Goal: Task Accomplishment & Management: Complete application form

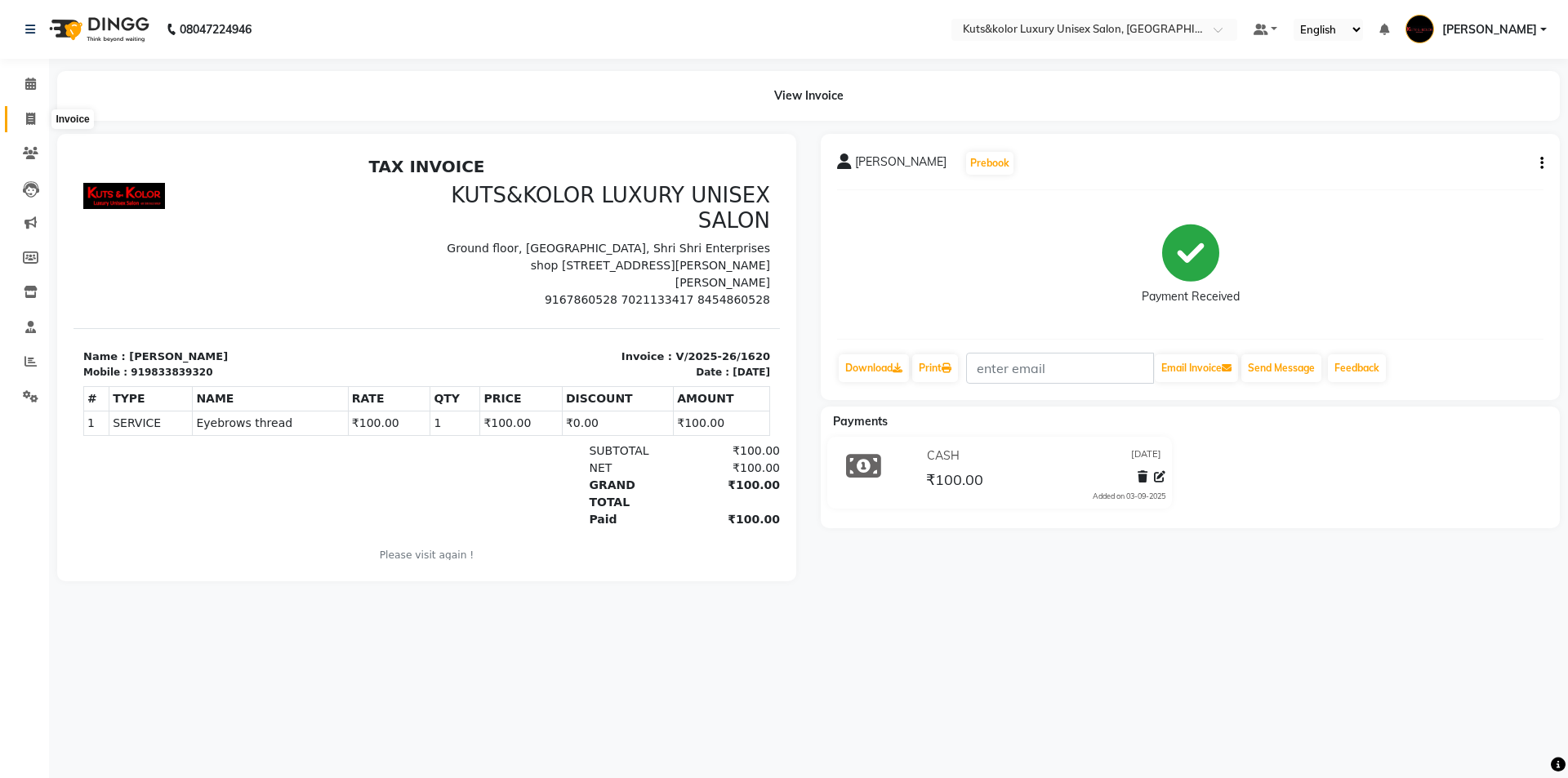
click at [35, 118] on icon at bounding box center [30, 118] width 9 height 12
select select "service"
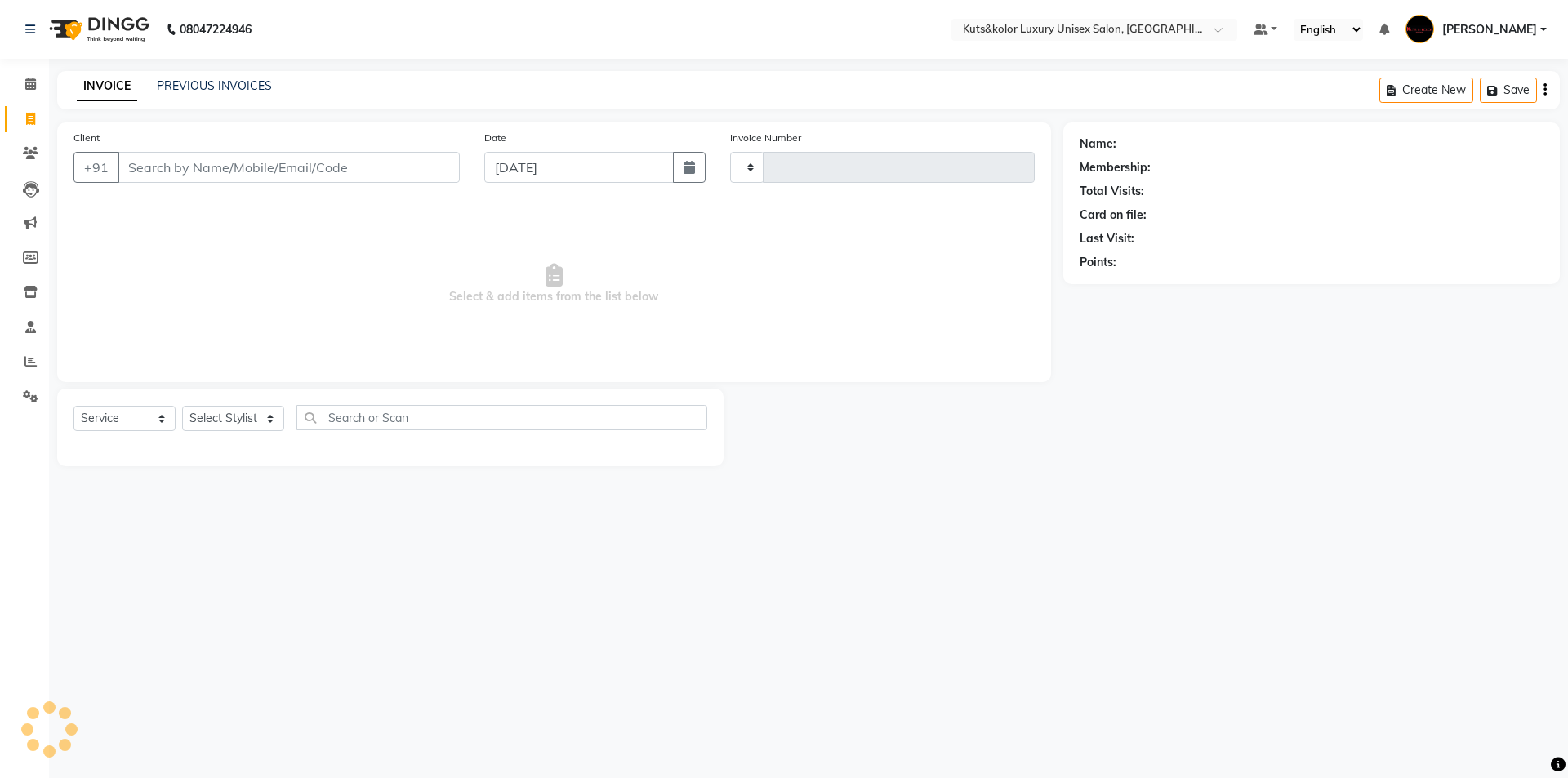
type input "1621"
select select "7374"
click at [149, 168] on input "Client" at bounding box center [288, 168] width 342 height 31
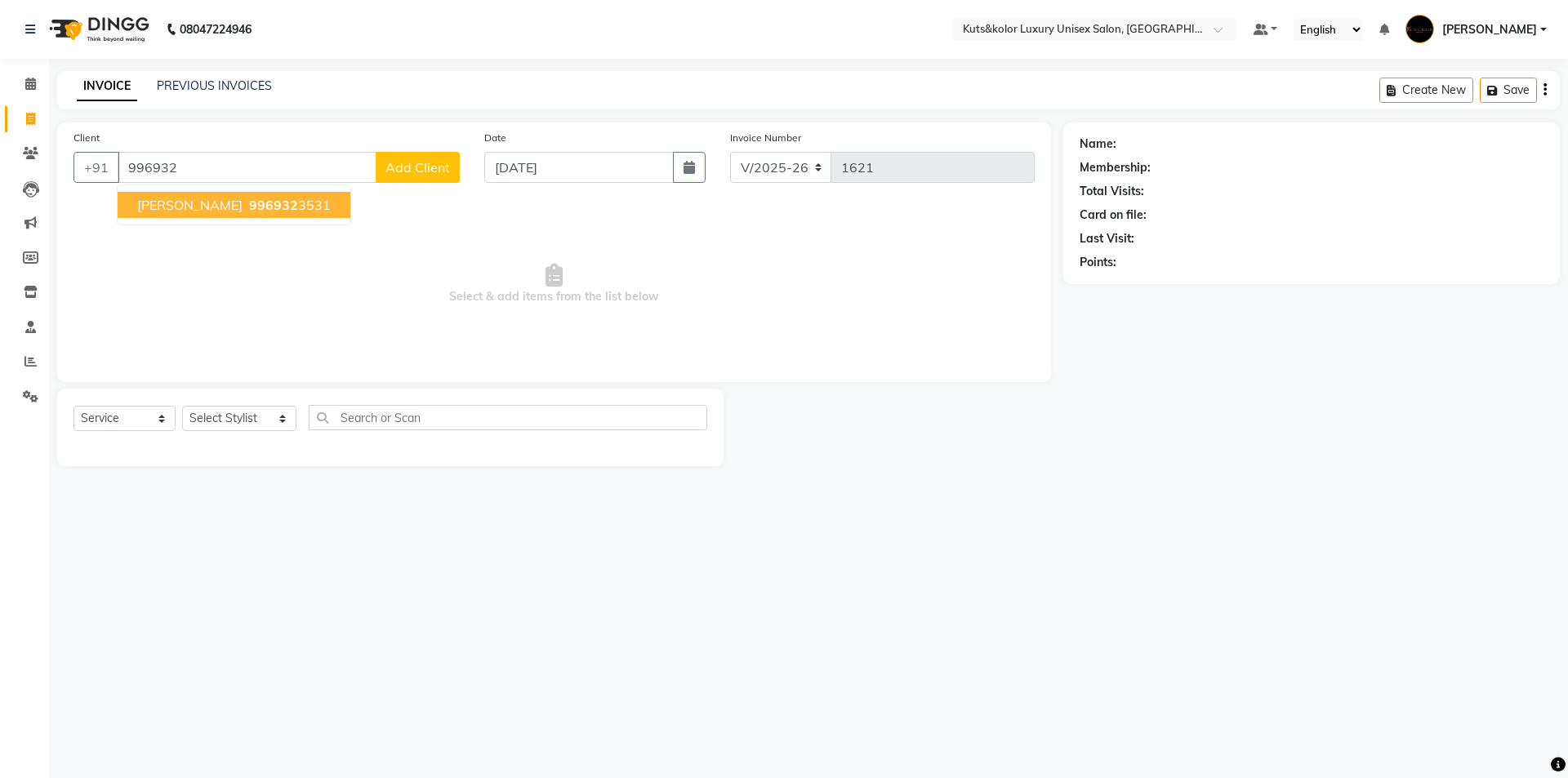
click at [198, 214] on button "[PERSON_NAME] 996932 3531" at bounding box center [233, 205] width 233 height 26
type input "9969323531"
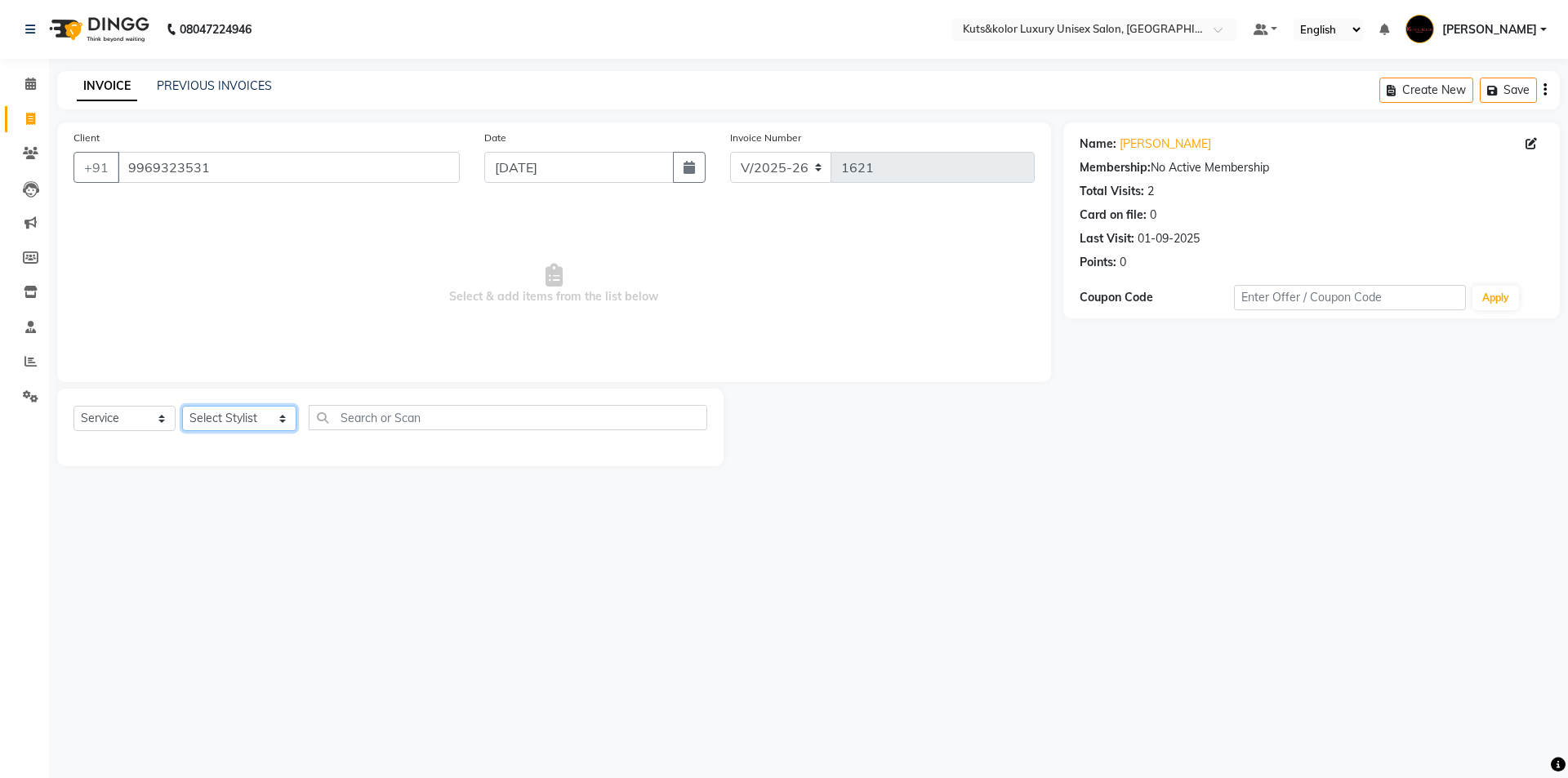
click at [271, 416] on select "Select Stylist aman [PERSON_NAME] beautiction [PERSON_NAME] Jyoti - Btn [PERSON…" at bounding box center [239, 418] width 114 height 25
select select "90771"
click at [182, 406] on select "Select Stylist aman [PERSON_NAME] beautiction [PERSON_NAME] Jyoti - Btn [PERSON…" at bounding box center [239, 418] width 114 height 25
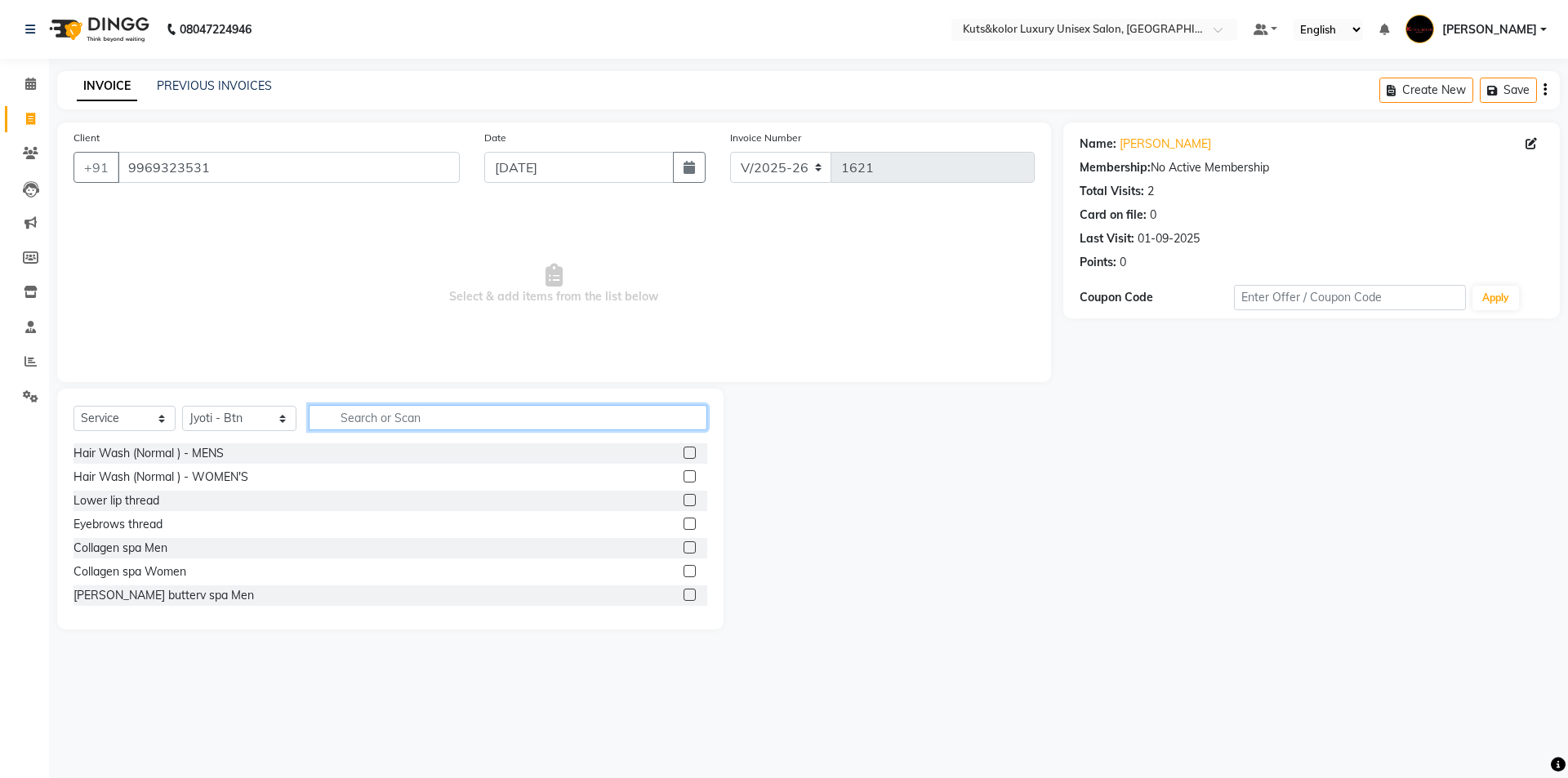
click at [376, 416] on input "text" at bounding box center [508, 417] width 399 height 25
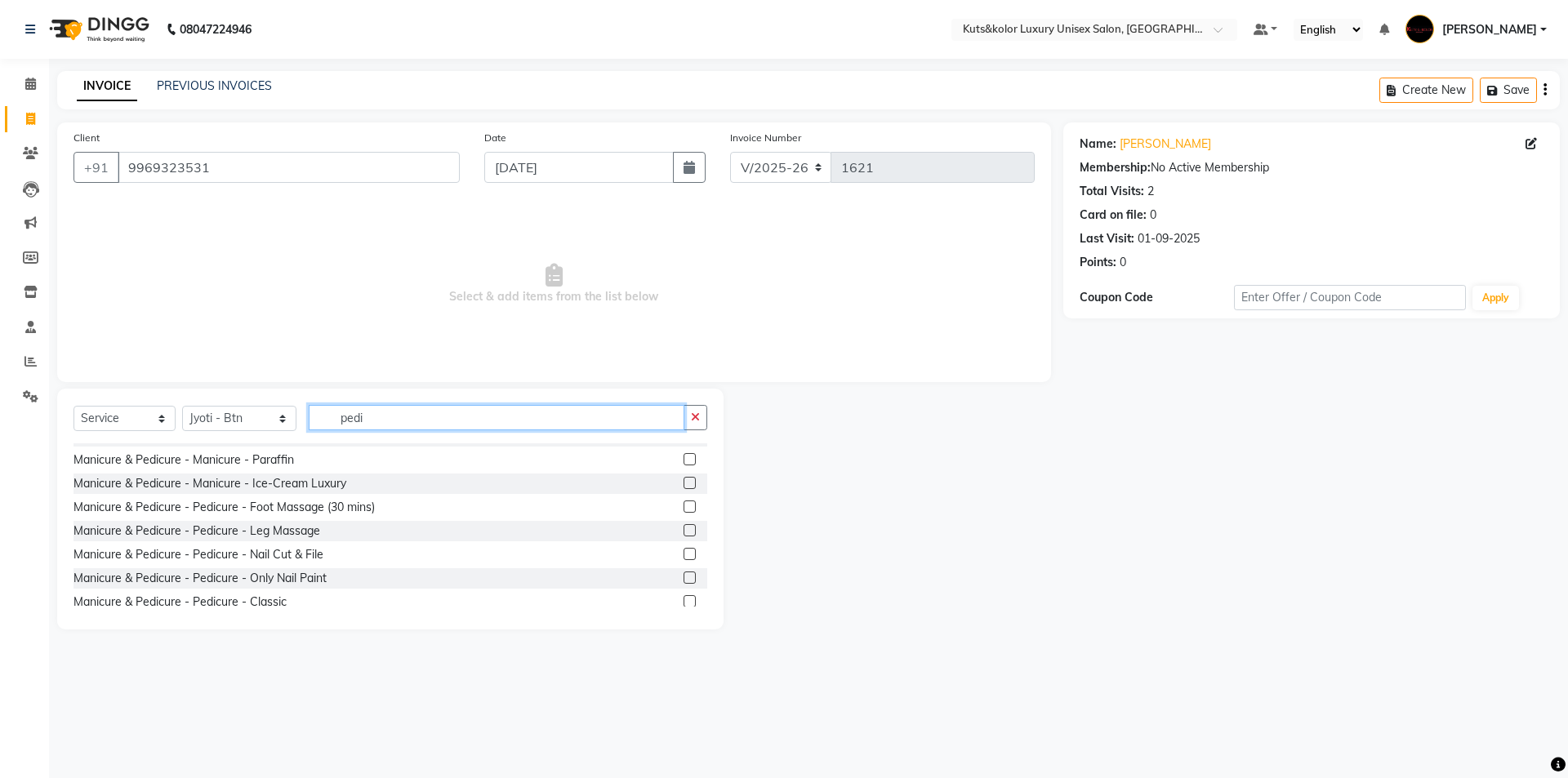
scroll to position [112, 0]
type input "pedi"
click at [684, 549] on label at bounding box center [689, 554] width 12 height 12
click at [684, 550] on input "checkbox" at bounding box center [689, 555] width 11 height 11
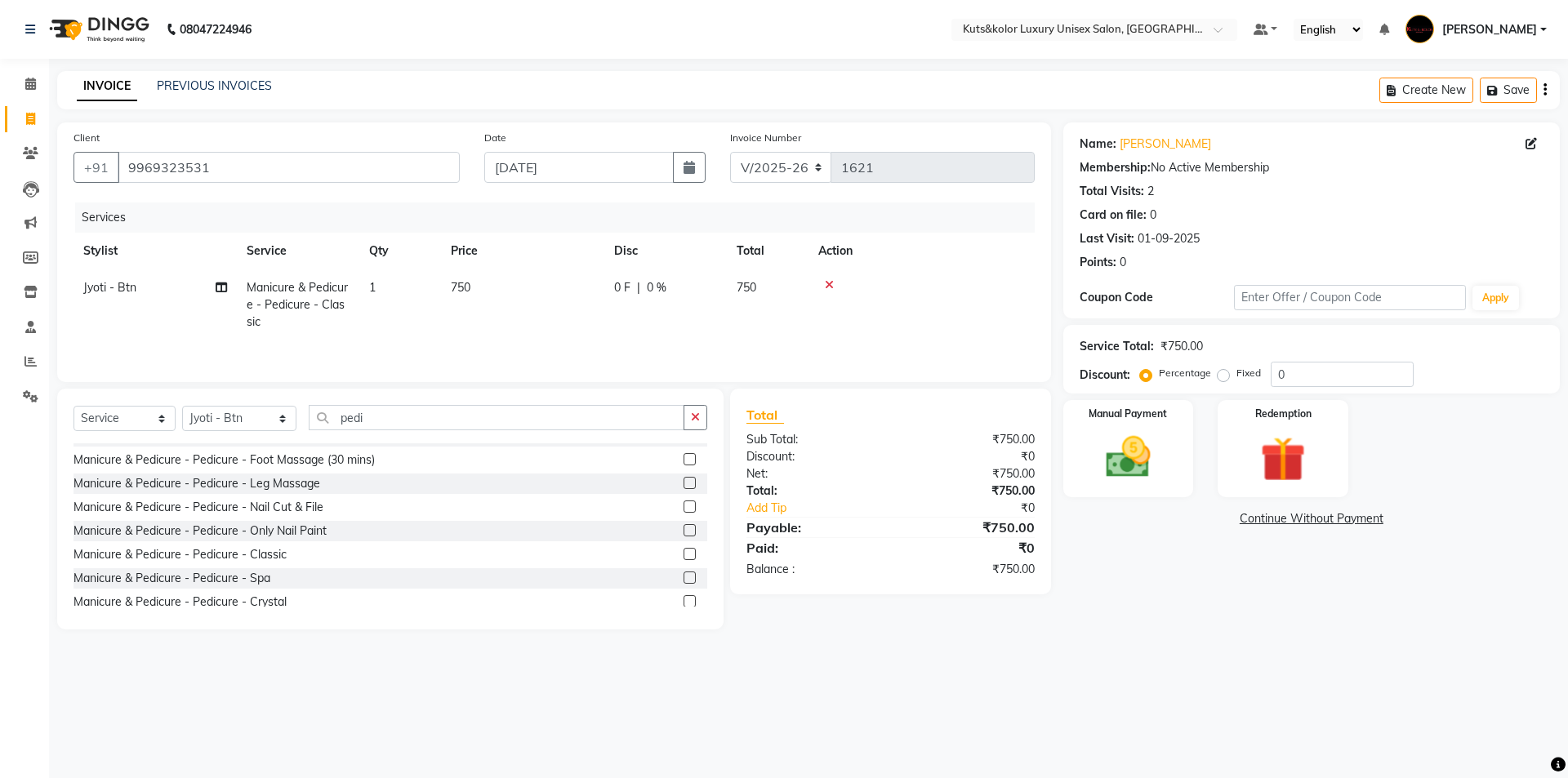
click at [684, 556] on label at bounding box center [689, 554] width 12 height 12
click at [684, 556] on input "checkbox" at bounding box center [689, 555] width 11 height 11
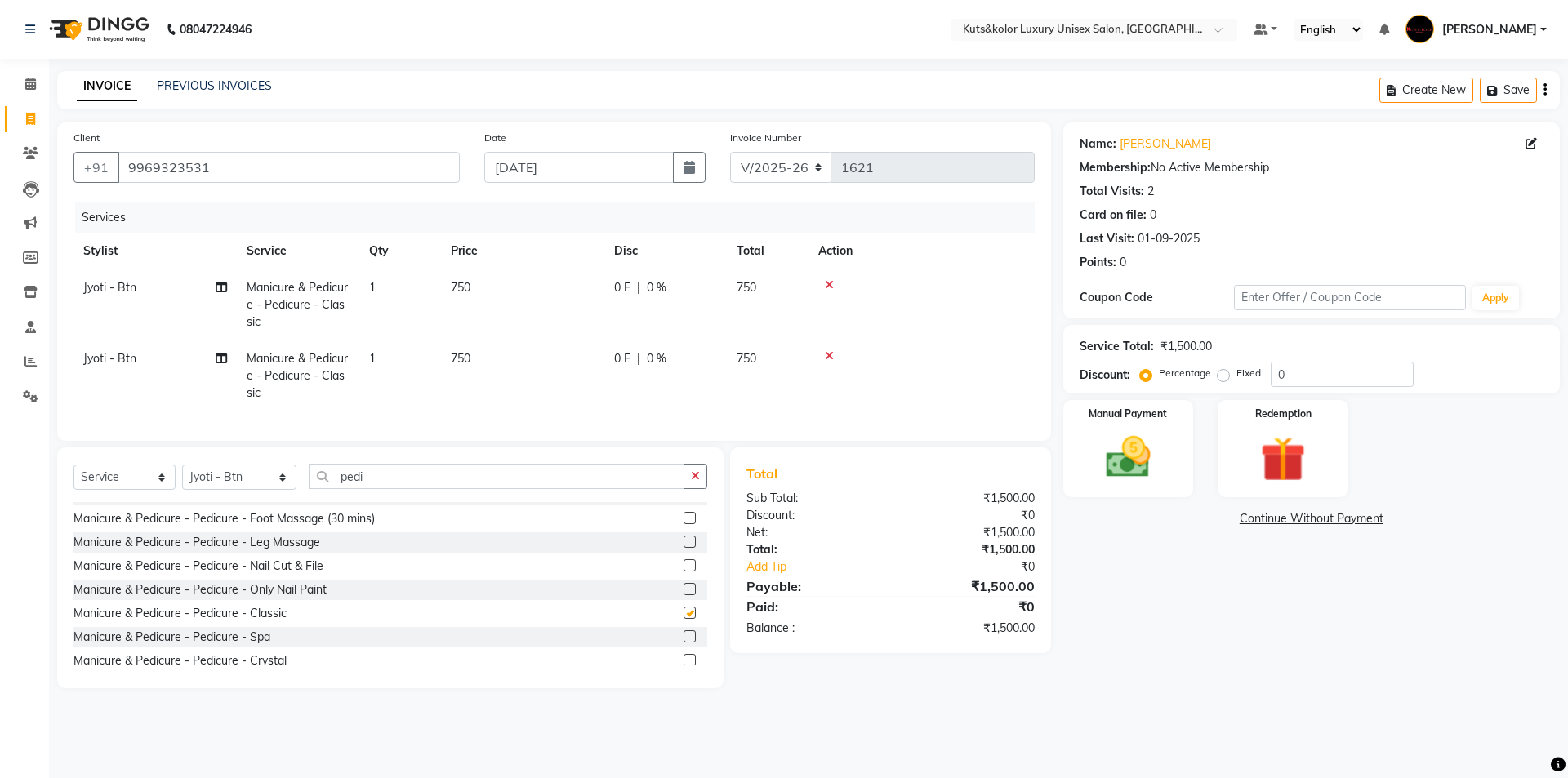
checkbox input "false"
click at [833, 357] on icon at bounding box center [829, 356] width 9 height 12
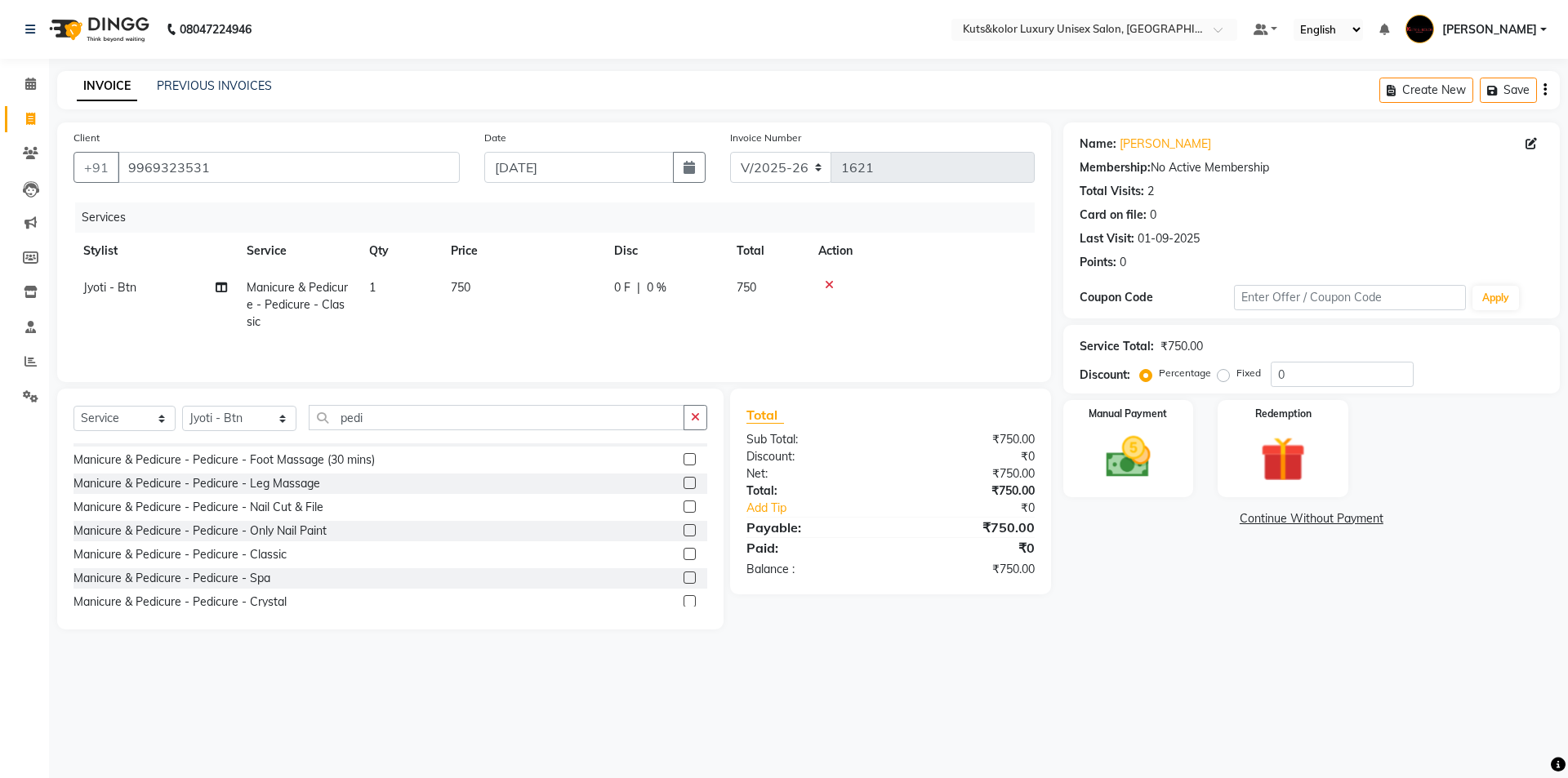
click at [542, 292] on td "750" at bounding box center [523, 305] width 164 height 71
select select "90771"
click at [562, 287] on input "750" at bounding box center [599, 292] width 144 height 25
type input "700"
click at [777, 337] on tr "Jyoti - Btn Manicure & Pedicure - Pedicure - Classic 1 700 0 F | 0 % 700" at bounding box center [554, 305] width 962 height 71
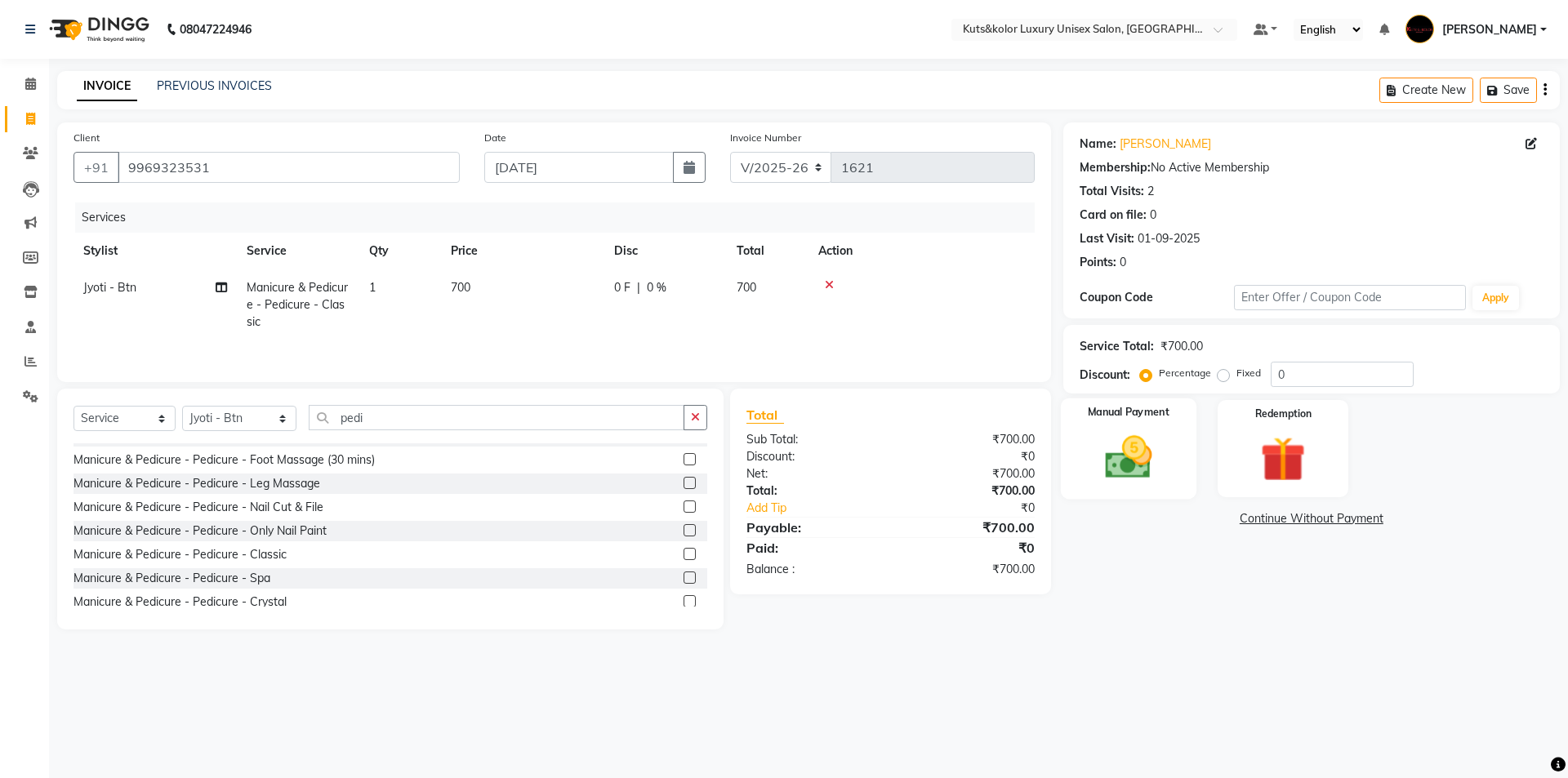
click at [1134, 481] on img at bounding box center [1128, 458] width 76 height 54
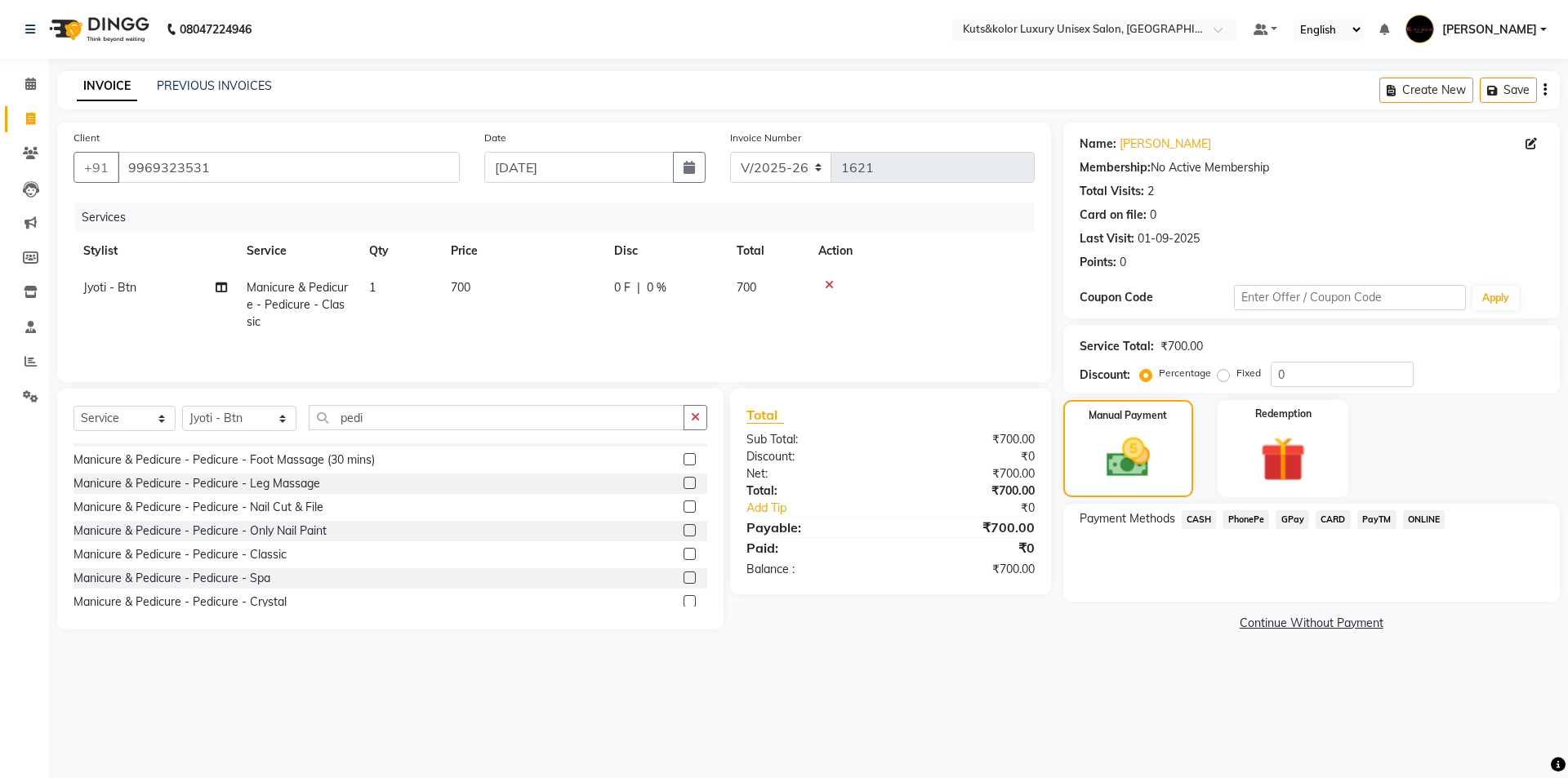
click at [1201, 517] on span "CASH" at bounding box center [1199, 519] width 35 height 19
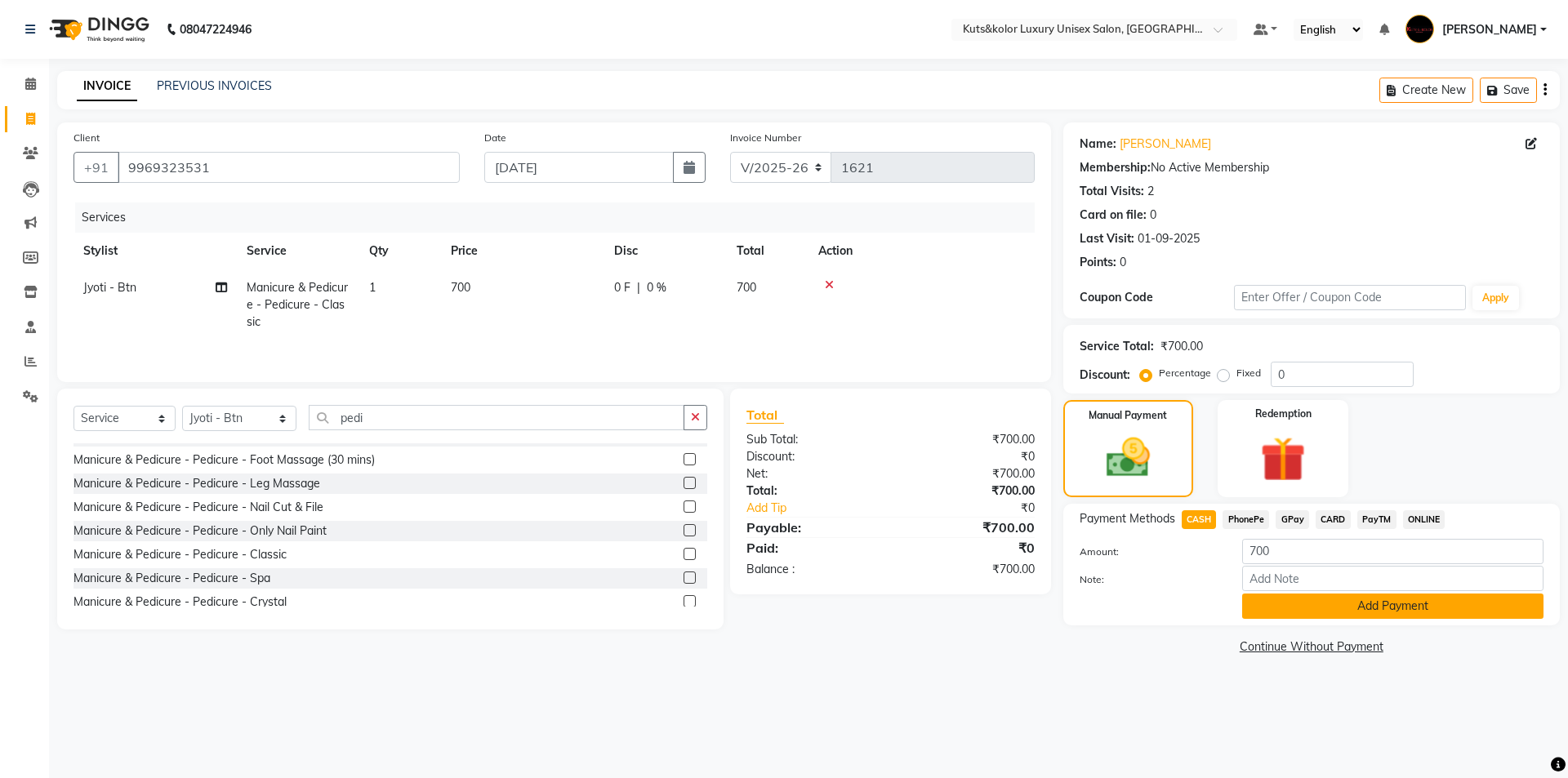
click at [1291, 615] on button "Add Payment" at bounding box center [1393, 606] width 302 height 25
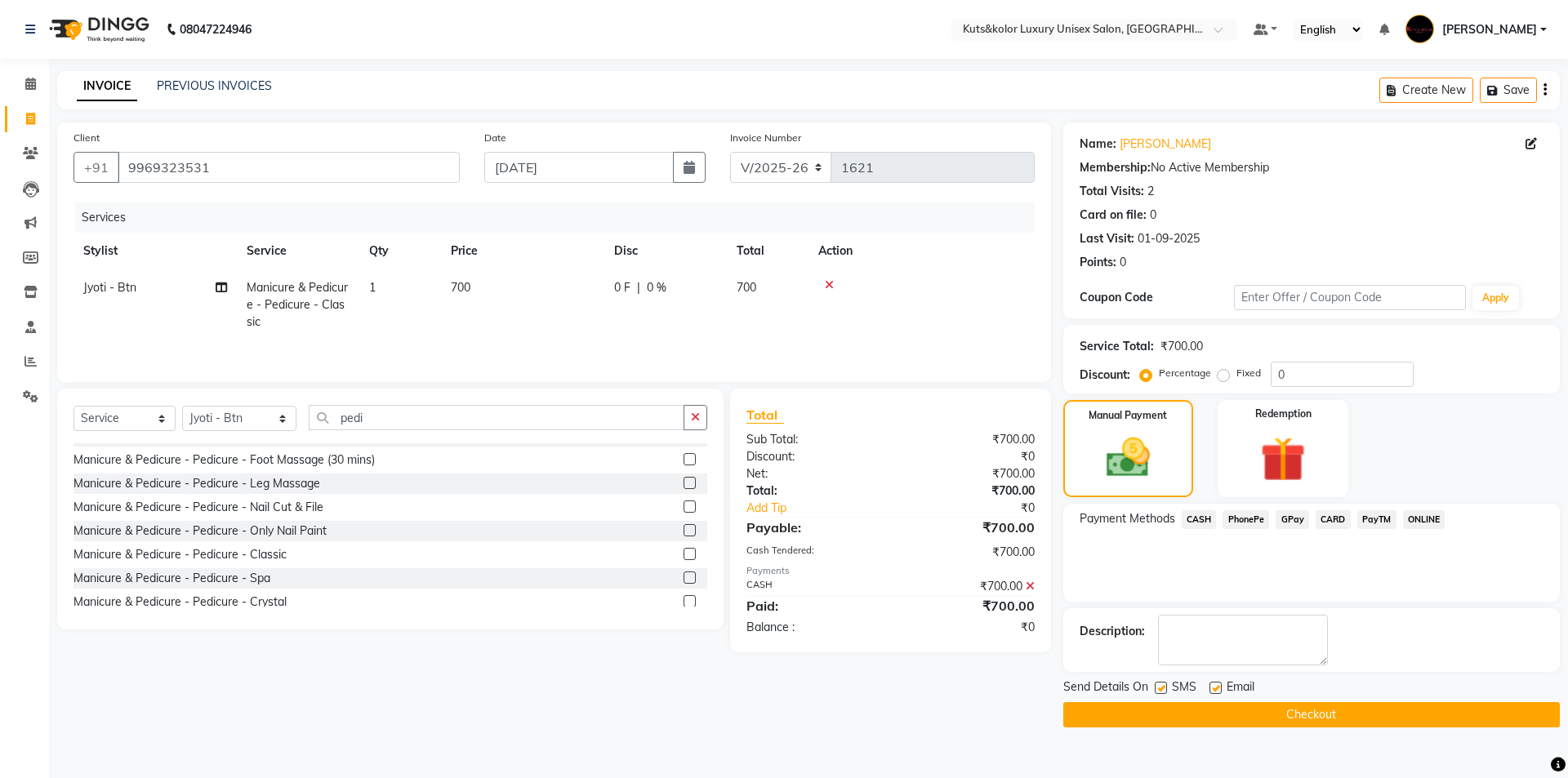
click at [1159, 691] on label at bounding box center [1161, 688] width 12 height 12
click at [1159, 691] on input "checkbox" at bounding box center [1160, 688] width 11 height 11
checkbox input "false"
click at [1152, 723] on button "Checkout" at bounding box center [1312, 715] width 496 height 25
